Goal: Go to known website: Access a specific website the user already knows

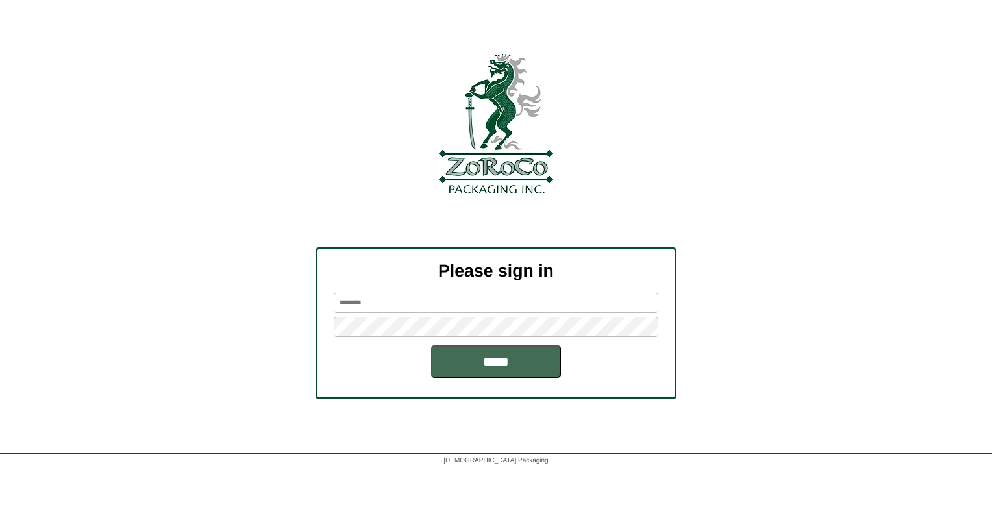
type input "******"
click at [462, 369] on input "*****" at bounding box center [496, 361] width 130 height 32
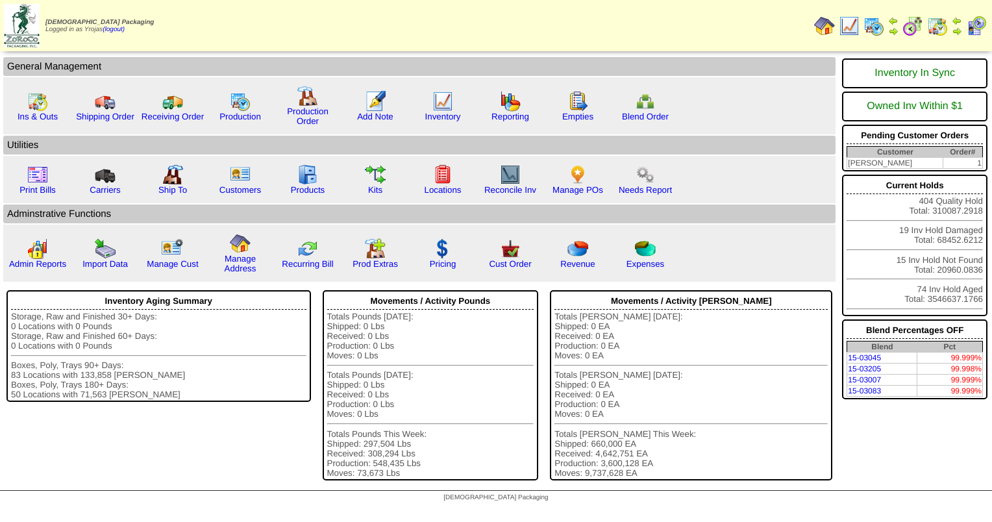
click at [870, 21] on img at bounding box center [873, 26] width 21 height 21
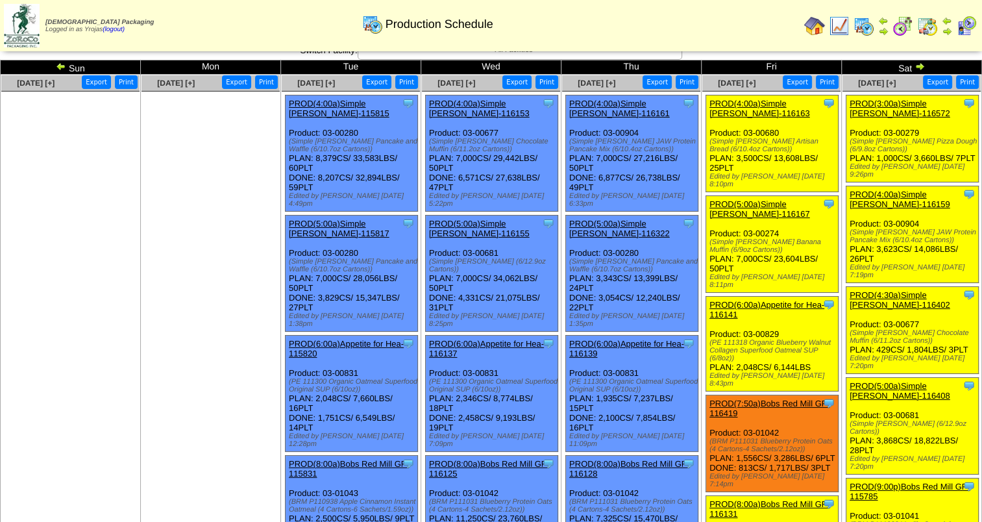
scroll to position [13, 0]
